Goal: Communication & Community: Participate in discussion

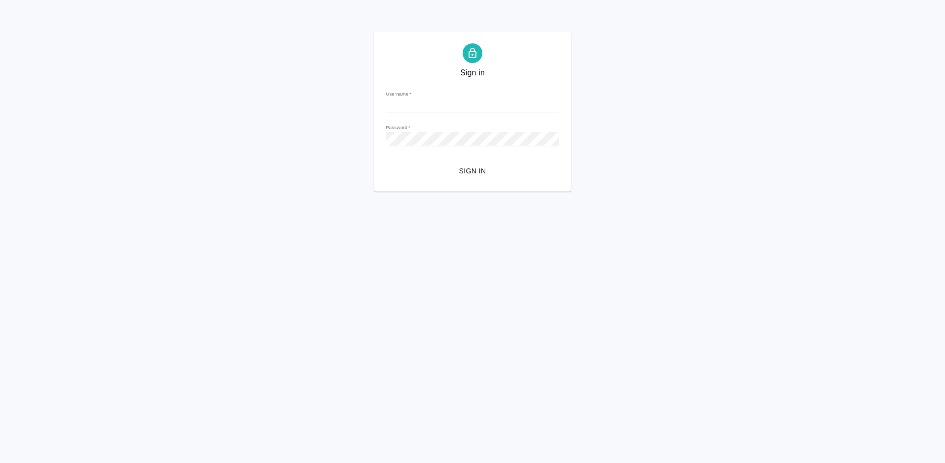
type input "a.ganina@awatera.com"
click at [479, 167] on span "Sign in" at bounding box center [473, 171] width 158 height 12
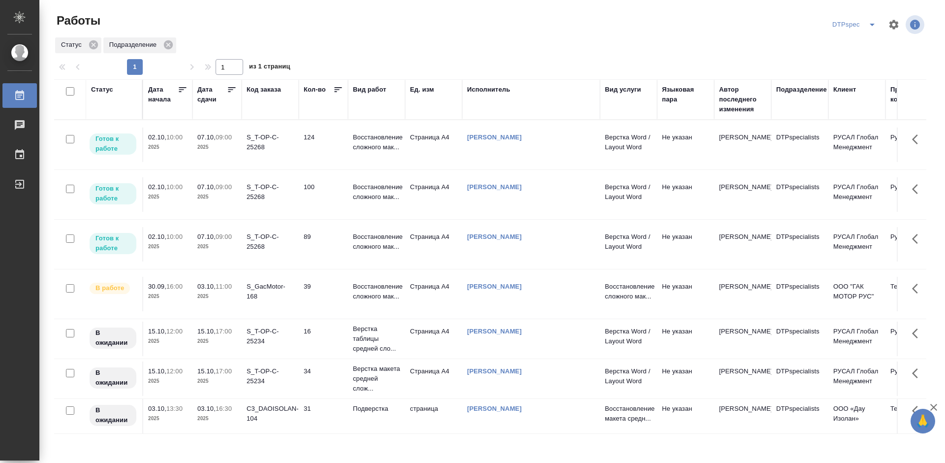
click at [229, 92] on icon at bounding box center [231, 89] width 7 height 5
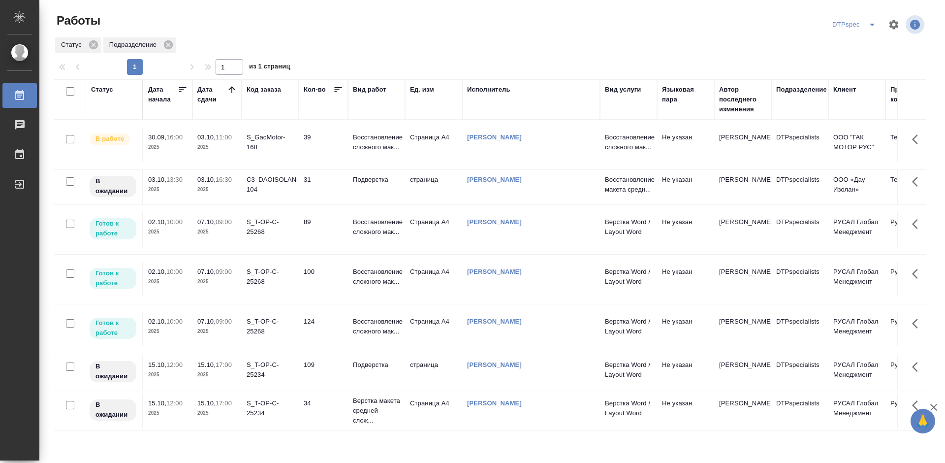
click at [367, 215] on td "Восстановление сложного мак..." at bounding box center [376, 229] width 57 height 34
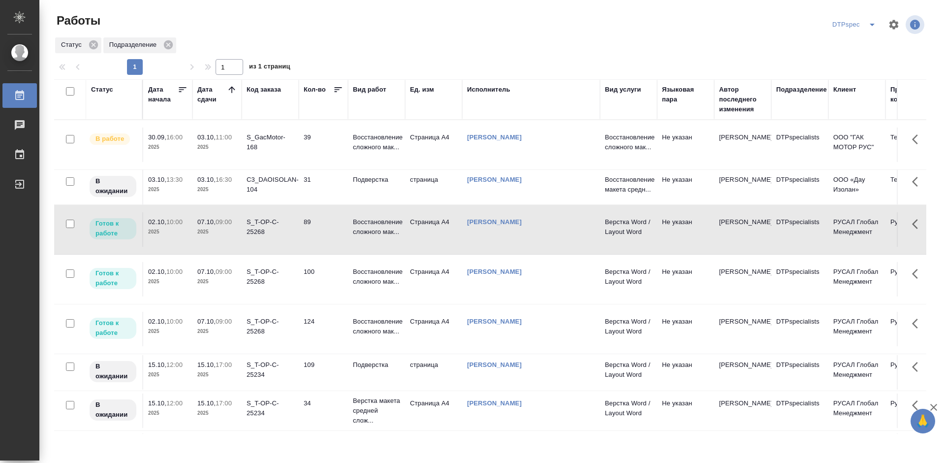
click at [367, 215] on td "Восстановление сложного мак..." at bounding box center [376, 229] width 57 height 34
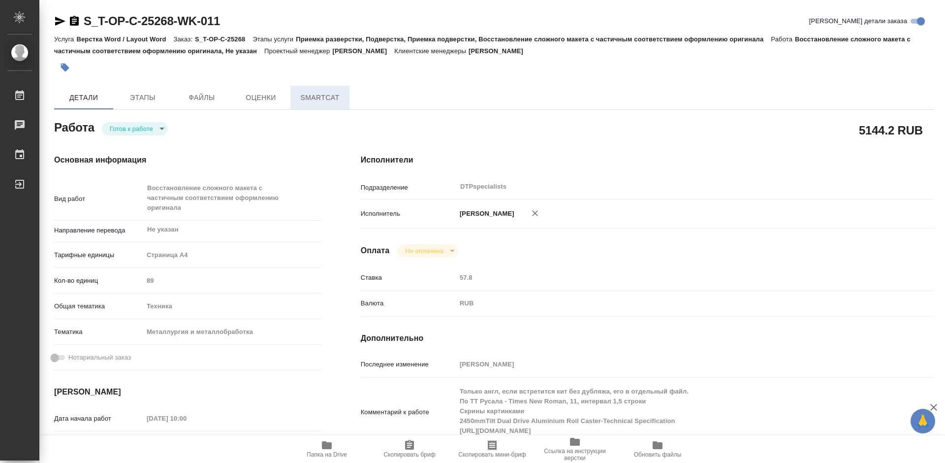
type textarea "x"
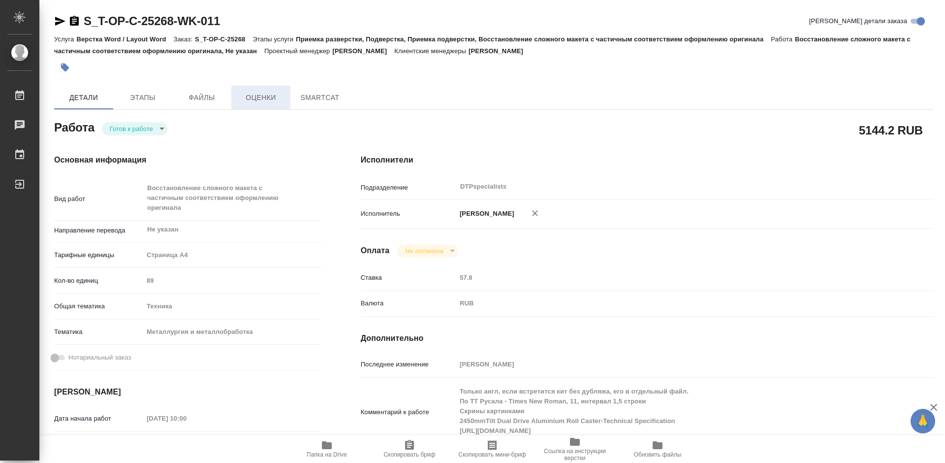
type textarea "x"
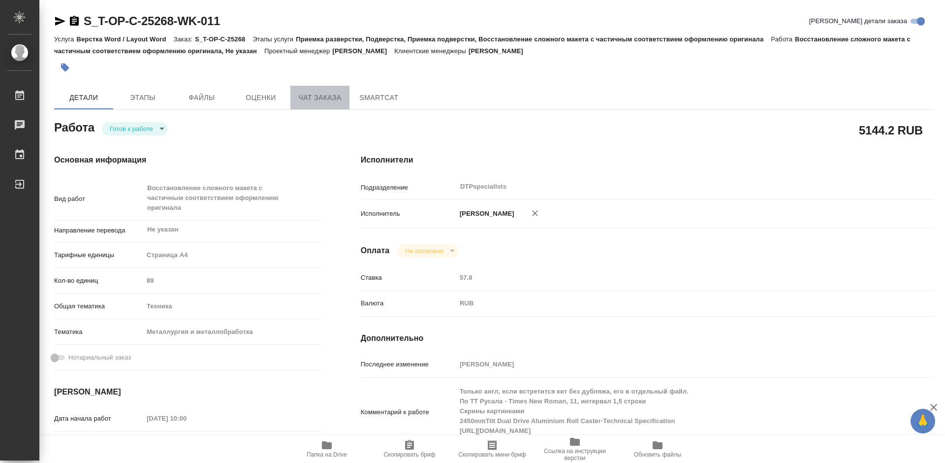
click at [302, 97] on span "Чат заказа" at bounding box center [319, 98] width 47 height 12
type textarea "x"
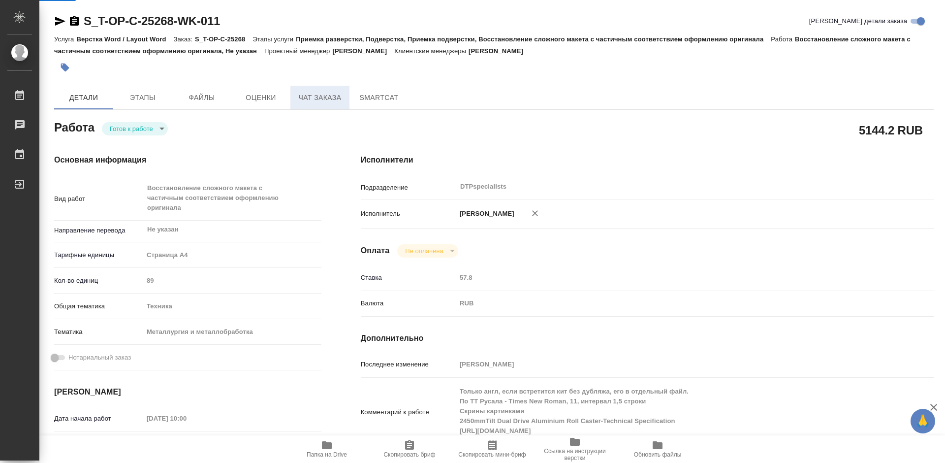
type textarea "x"
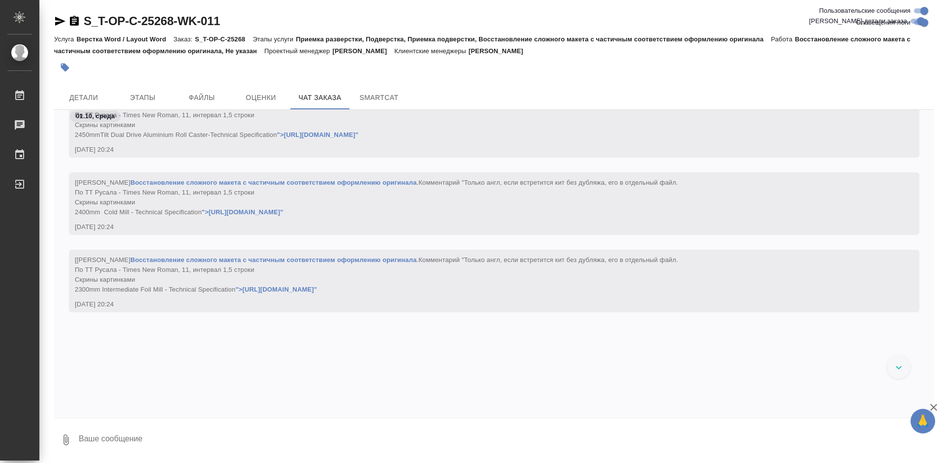
scroll to position [5850, 0]
